Goal: Information Seeking & Learning: Learn about a topic

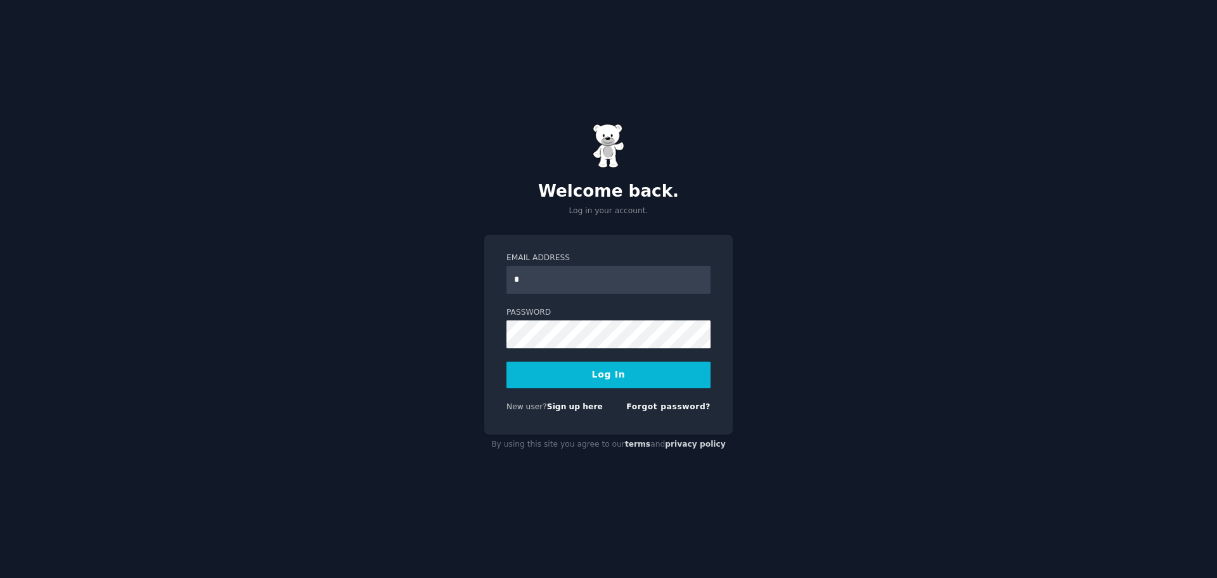
type input "**********"
click at [507, 361] on button "Log In" at bounding box center [609, 374] width 204 height 27
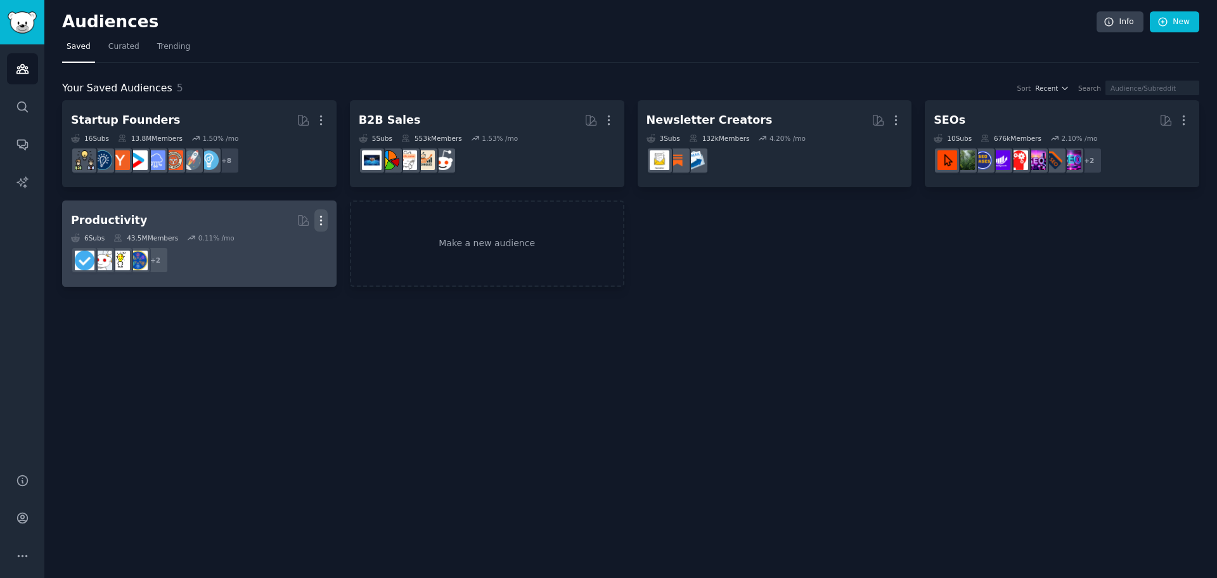
click at [323, 219] on icon "button" at bounding box center [320, 220] width 13 height 13
click at [285, 243] on p "Delete" at bounding box center [286, 246] width 29 height 13
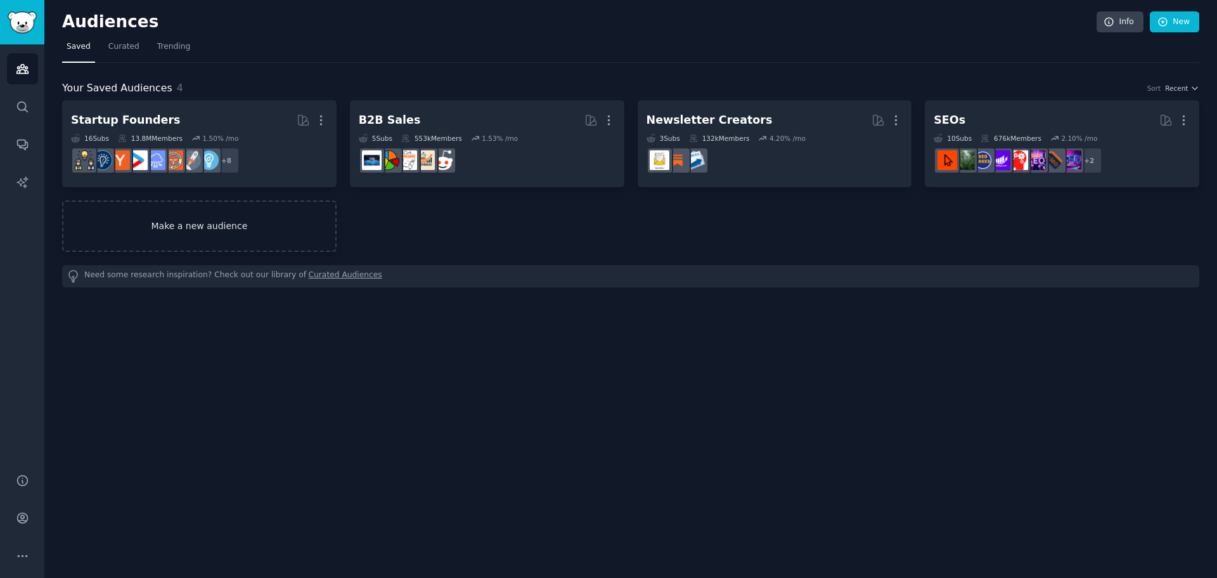
click at [270, 233] on link "Make a new audience" at bounding box center [199, 225] width 274 height 51
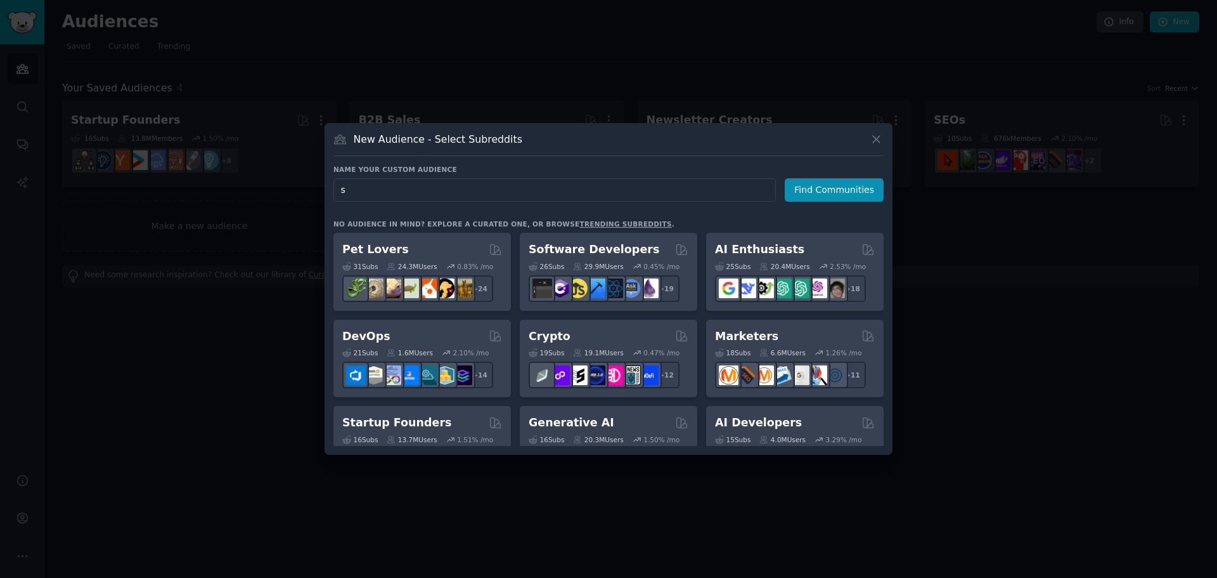
type input "s"
click at [583, 226] on link "trending subreddits" at bounding box center [625, 224] width 92 height 8
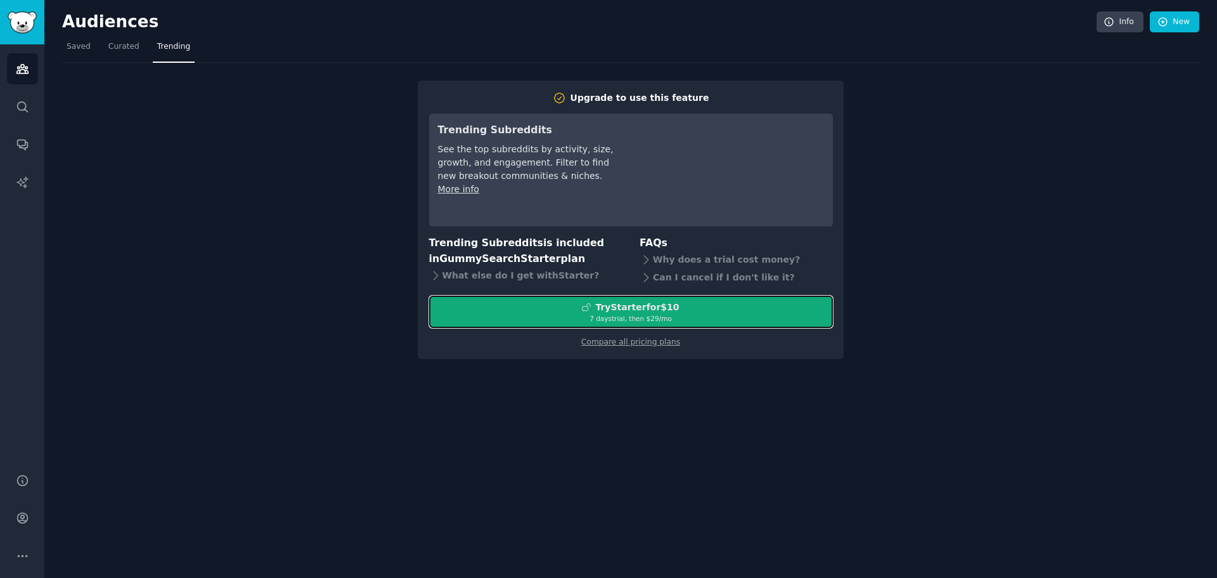
click at [550, 306] on div "Try Starter for $10" at bounding box center [631, 306] width 403 height 13
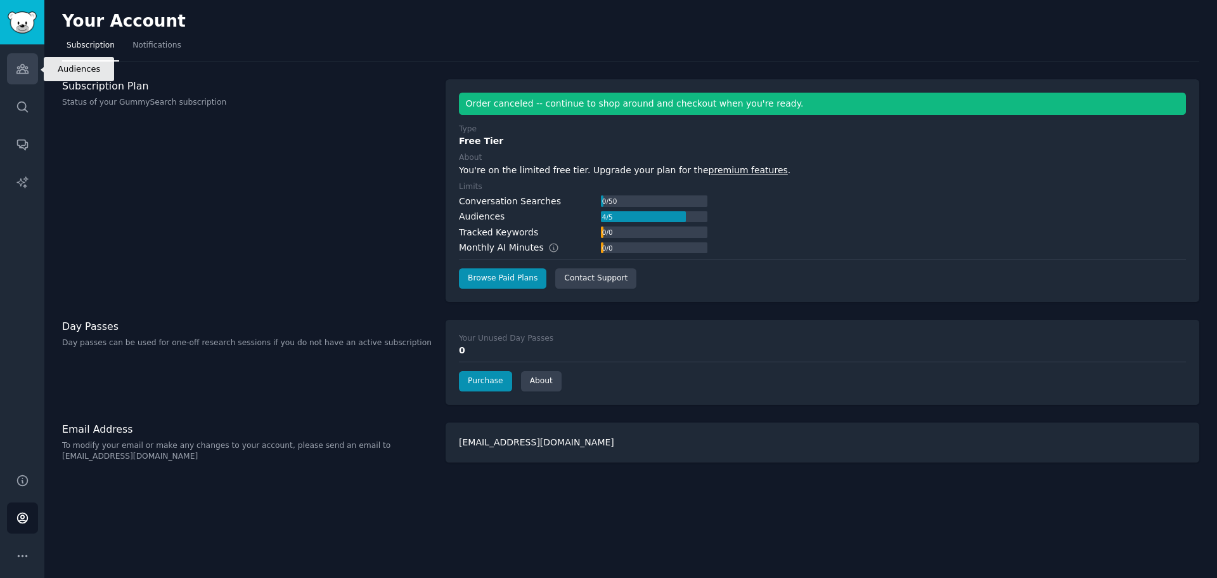
click at [33, 70] on link "Audiences" at bounding box center [22, 68] width 31 height 31
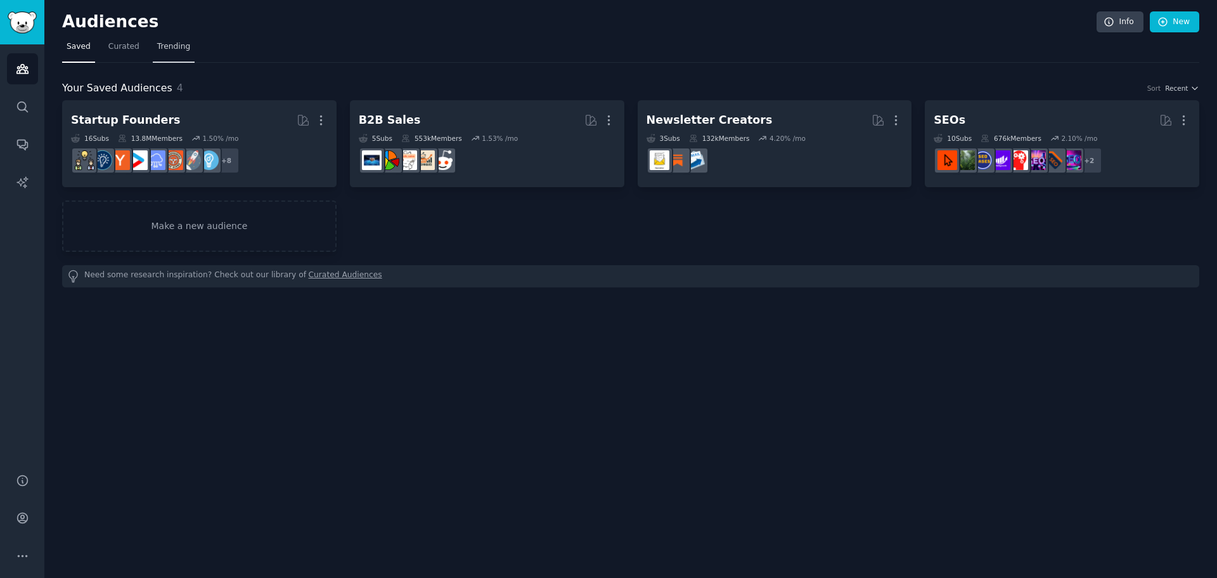
click at [169, 45] on span "Trending" at bounding box center [173, 46] width 33 height 11
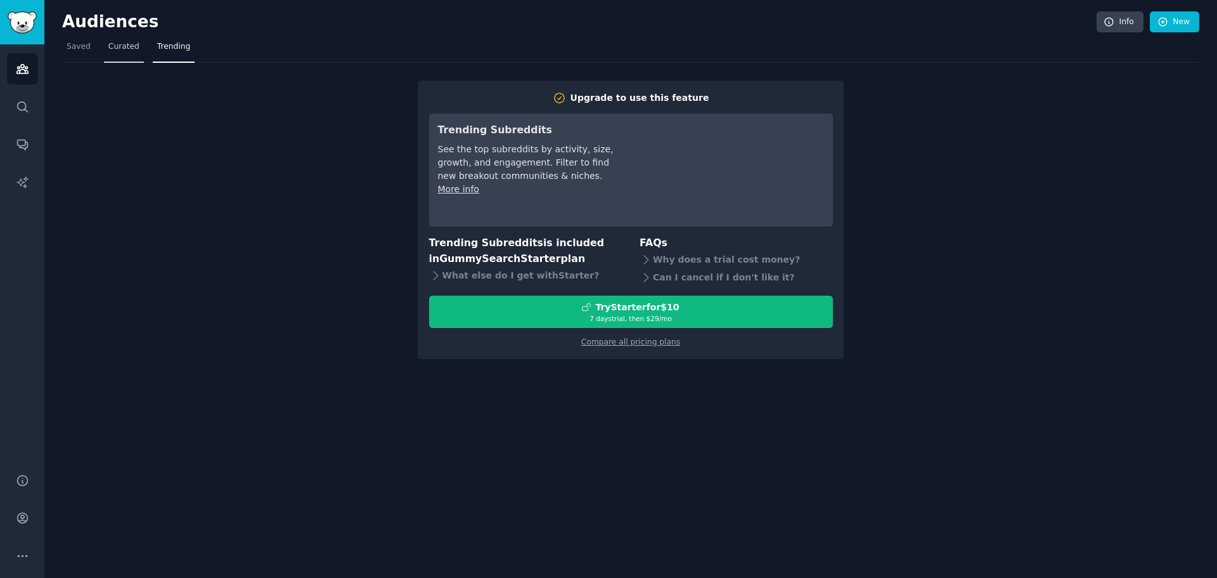
click at [128, 45] on span "Curated" at bounding box center [123, 46] width 31 height 11
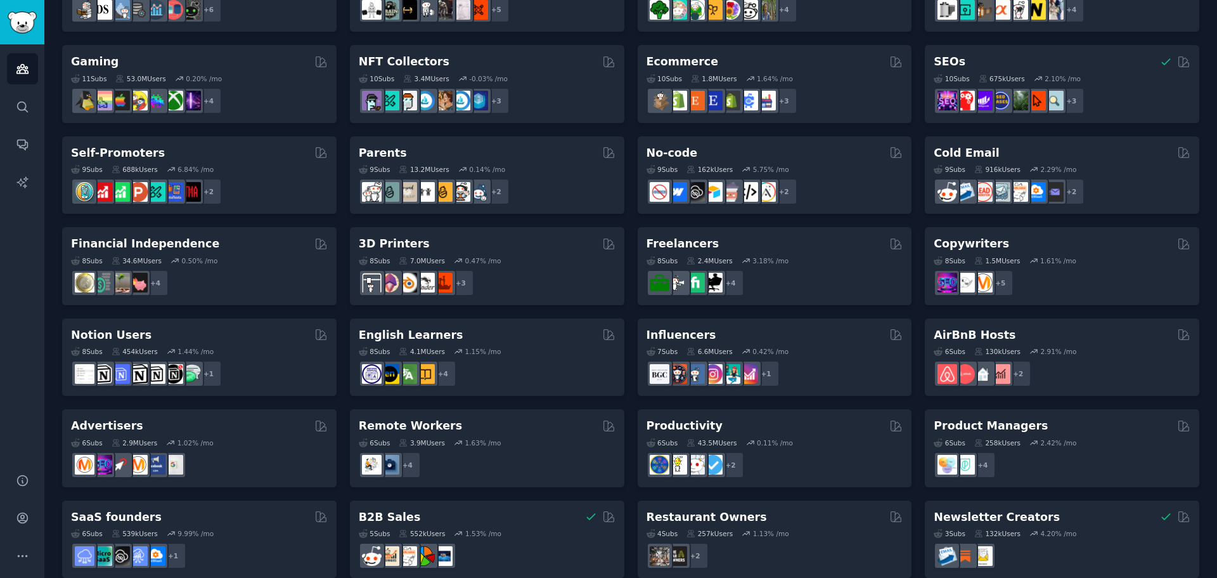
scroll to position [437, 0]
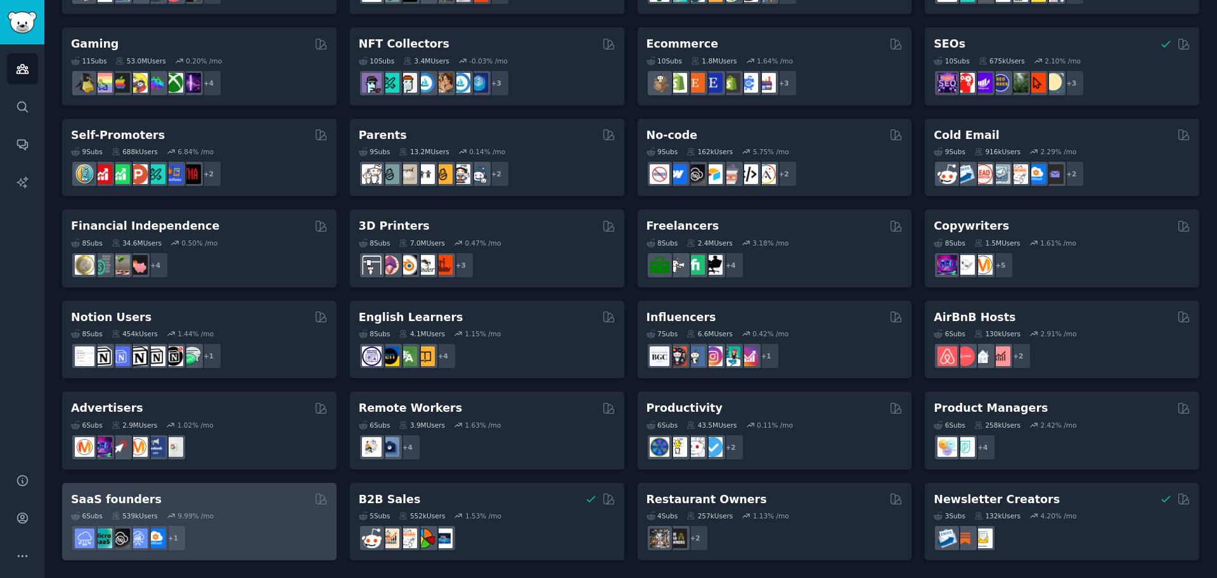
click at [260, 512] on div "6 Sub s 539k Users 9.99 % /mo" at bounding box center [199, 515] width 257 height 9
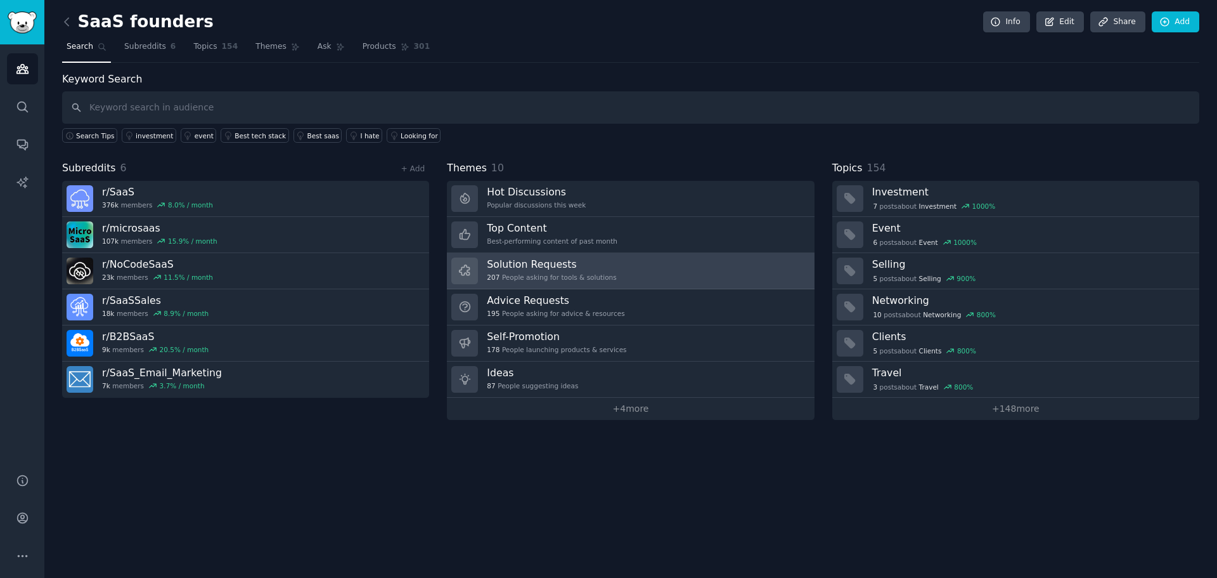
click at [529, 276] on div "207 People asking for tools & solutions" at bounding box center [551, 277] width 129 height 9
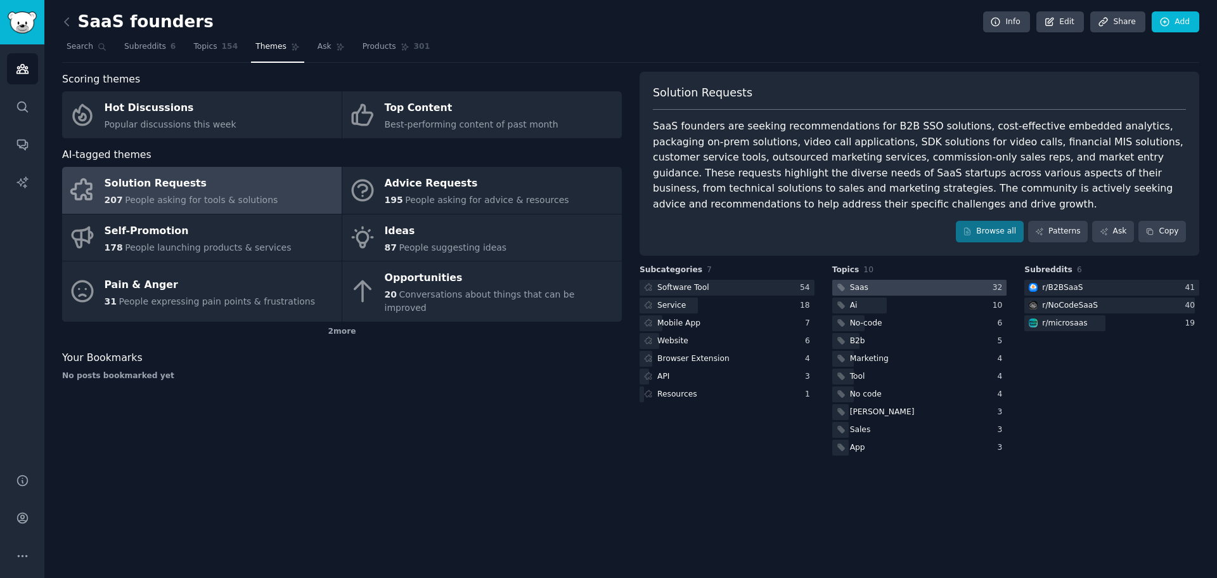
click at [890, 286] on div at bounding box center [919, 288] width 175 height 16
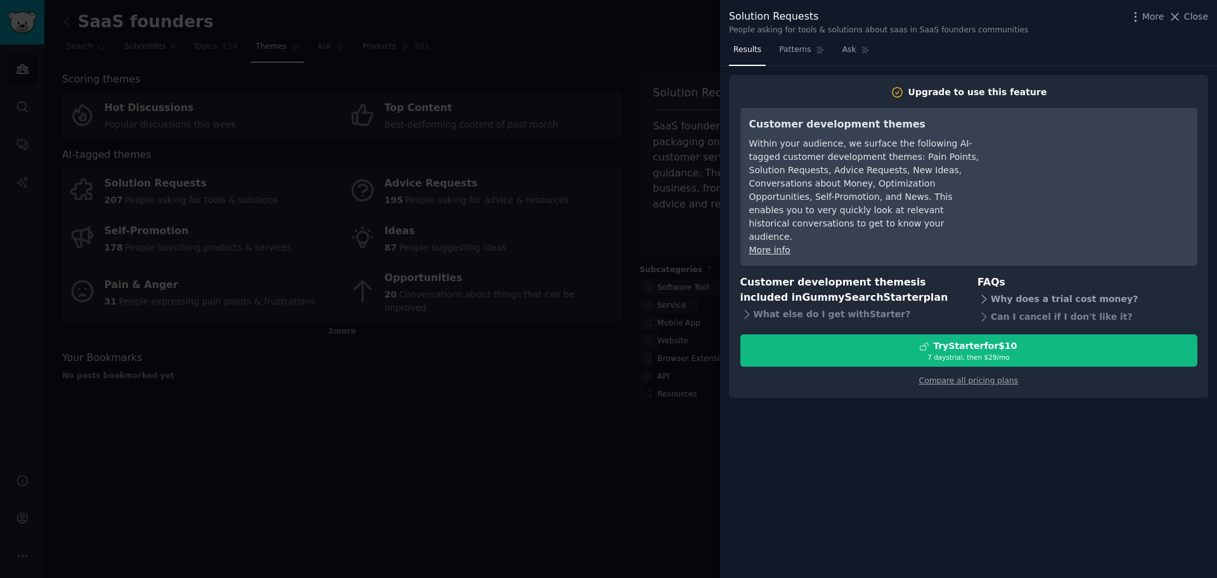
click at [979, 292] on icon at bounding box center [984, 298] width 13 height 13
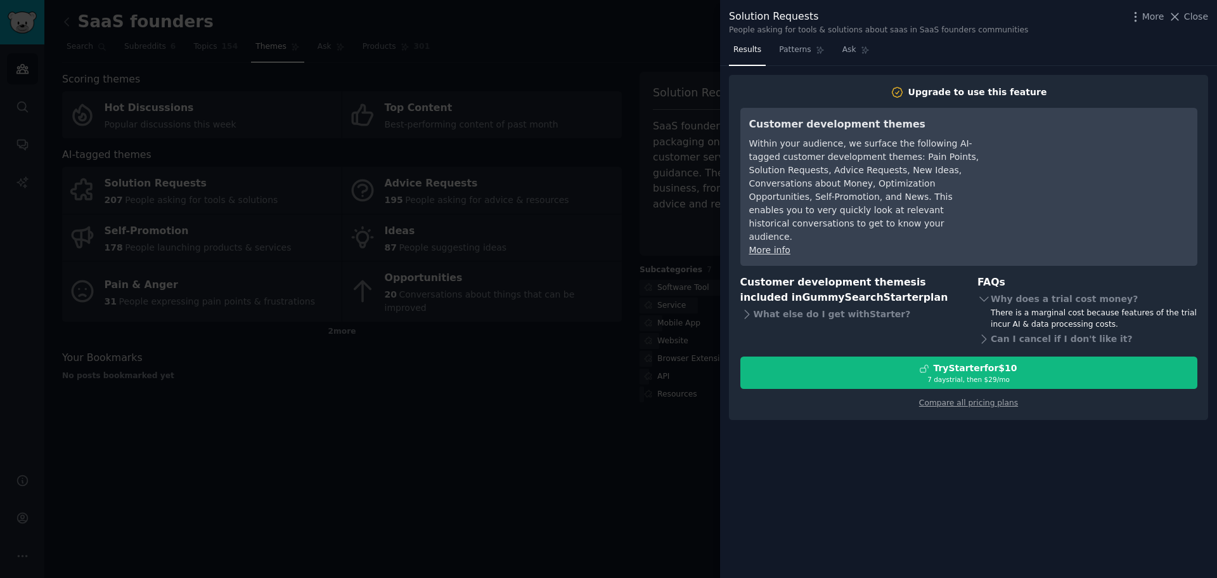
click at [559, 372] on div at bounding box center [608, 289] width 1217 height 578
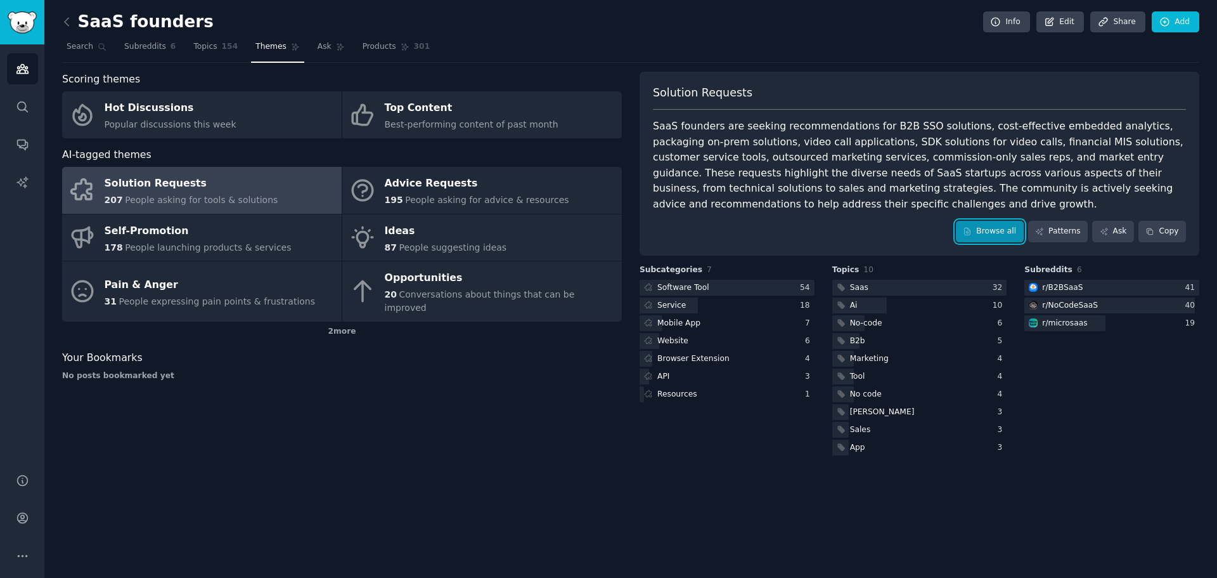
click at [1013, 232] on link "Browse all" at bounding box center [990, 232] width 68 height 22
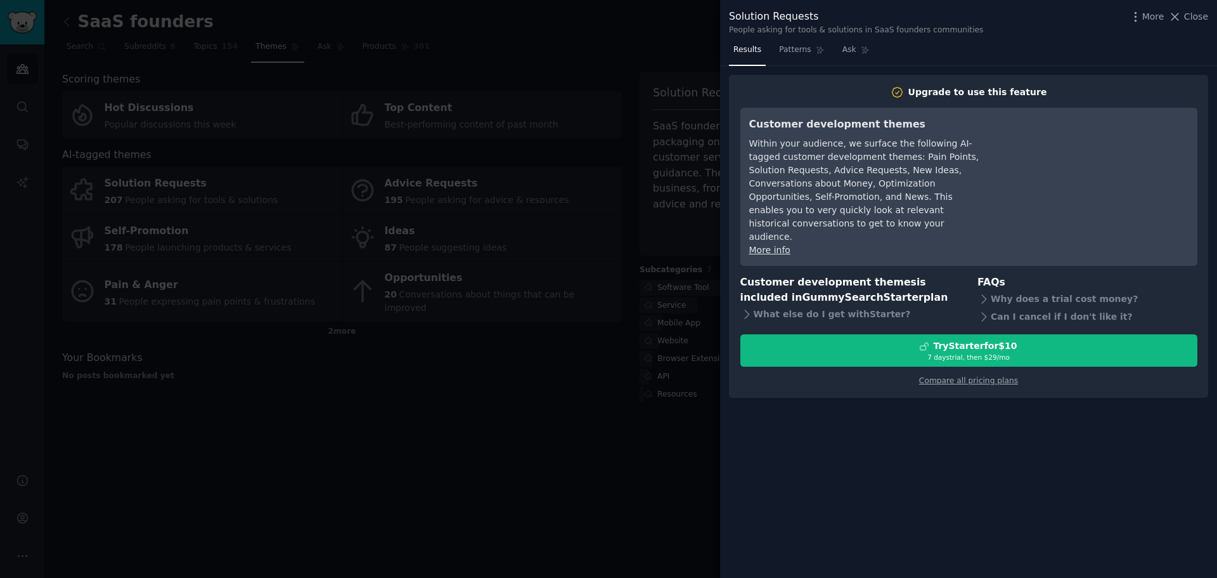
click at [609, 373] on div at bounding box center [608, 289] width 1217 height 578
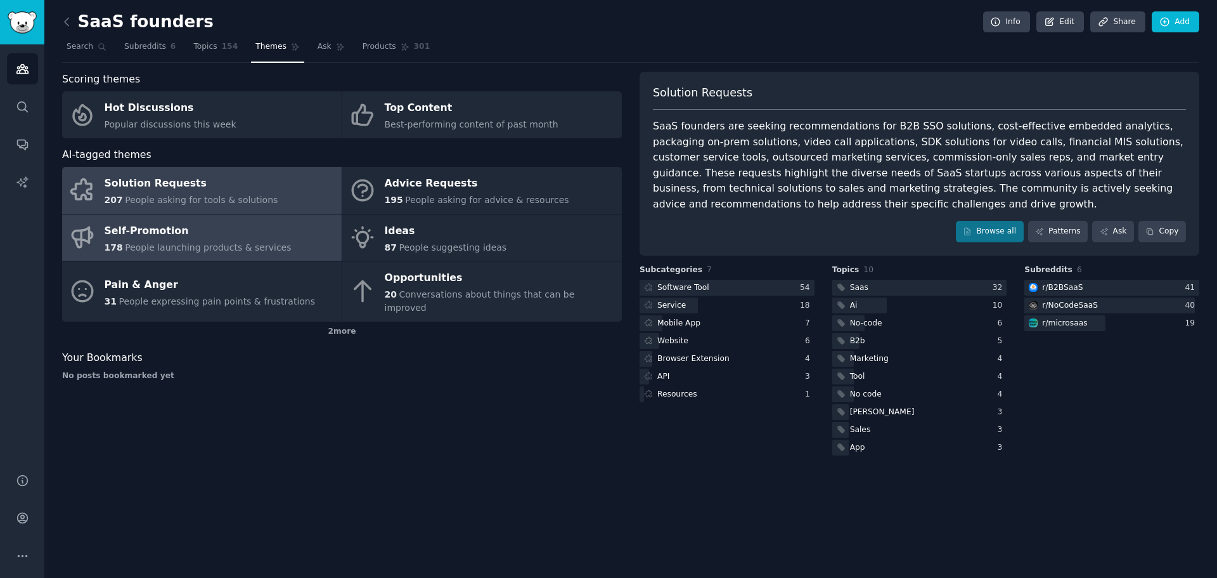
click at [219, 251] on span "People launching products & services" at bounding box center [208, 247] width 166 height 10
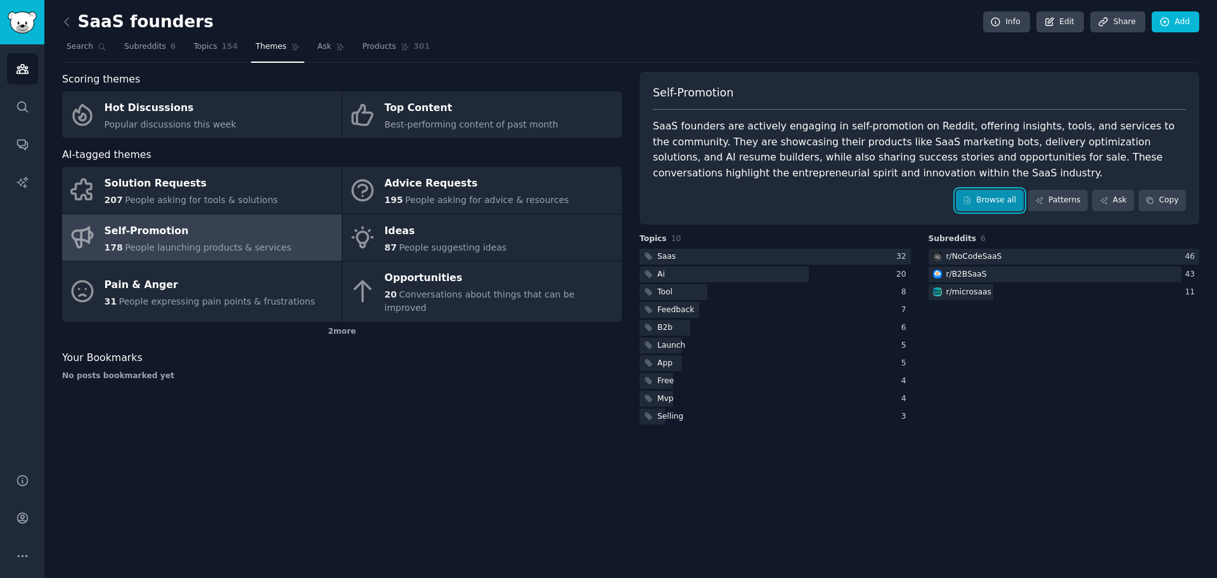
click at [1017, 202] on link "Browse all" at bounding box center [990, 201] width 68 height 22
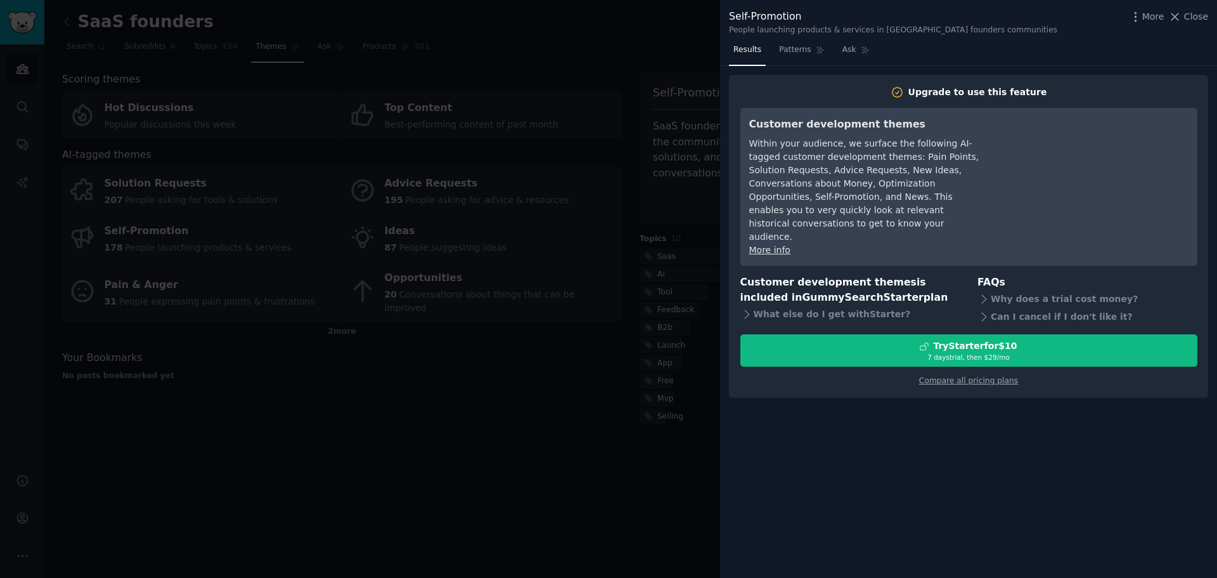
click at [551, 462] on div at bounding box center [608, 289] width 1217 height 578
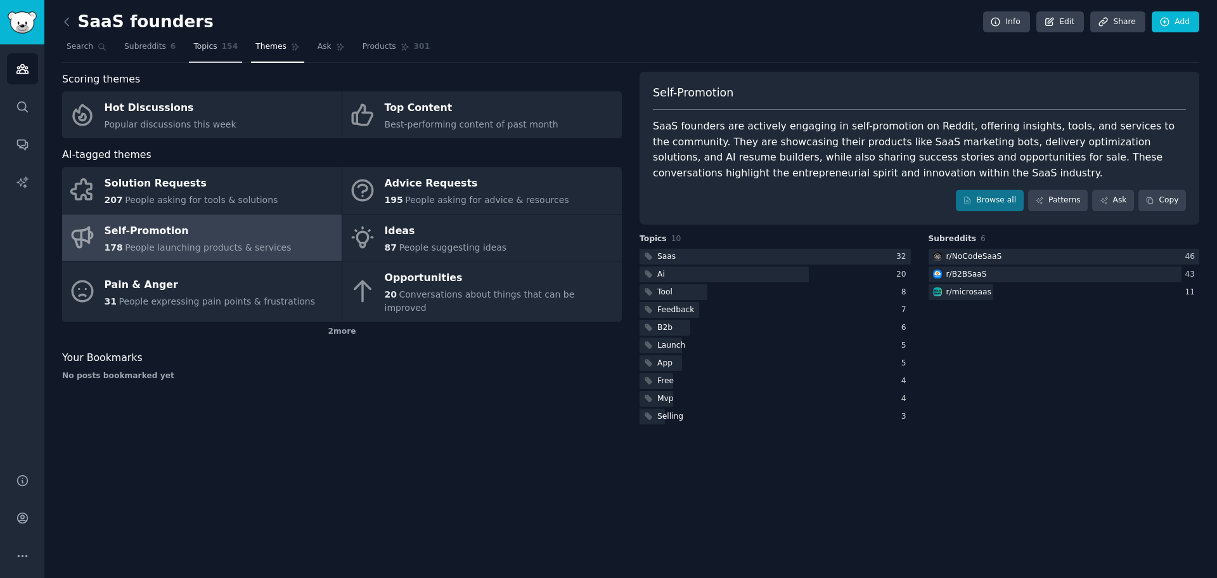
click at [219, 53] on link "Topics 154" at bounding box center [215, 50] width 53 height 26
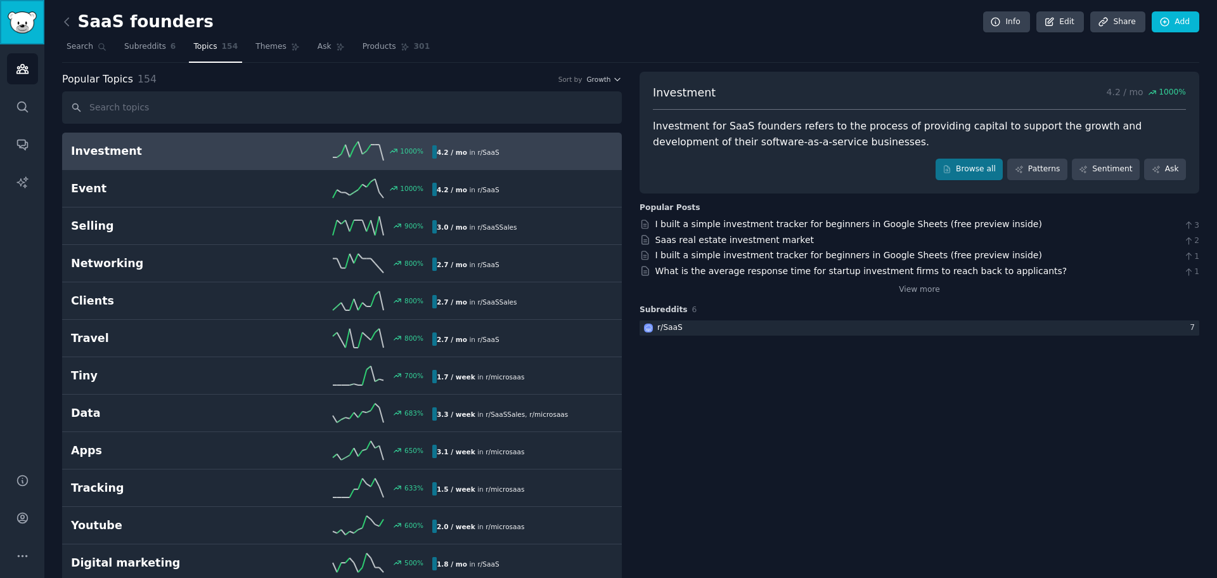
click at [15, 39] on link "Sidebar" at bounding box center [22, 22] width 44 height 44
